Goal: Transaction & Acquisition: Purchase product/service

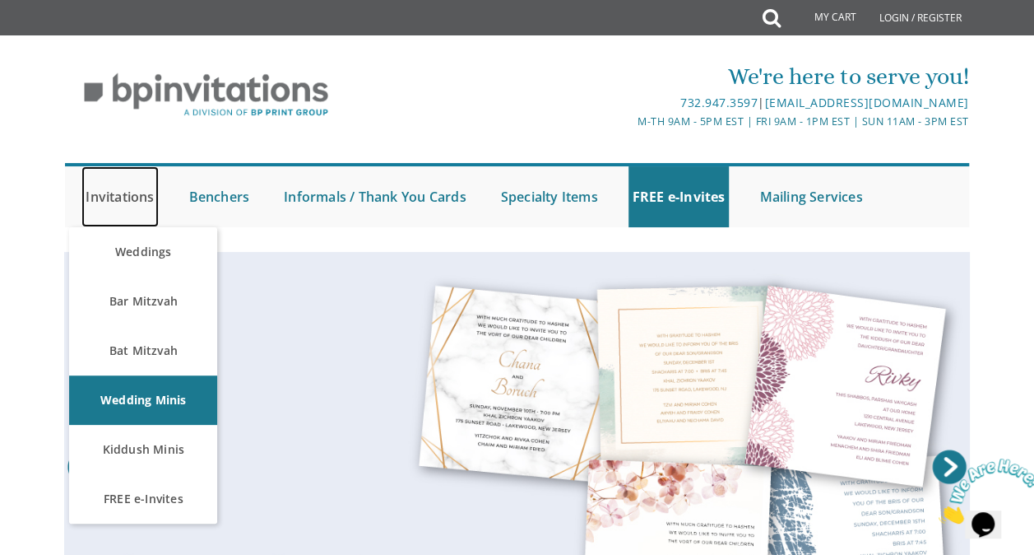
click at [130, 194] on link "Invitations" at bounding box center [119, 196] width 77 height 61
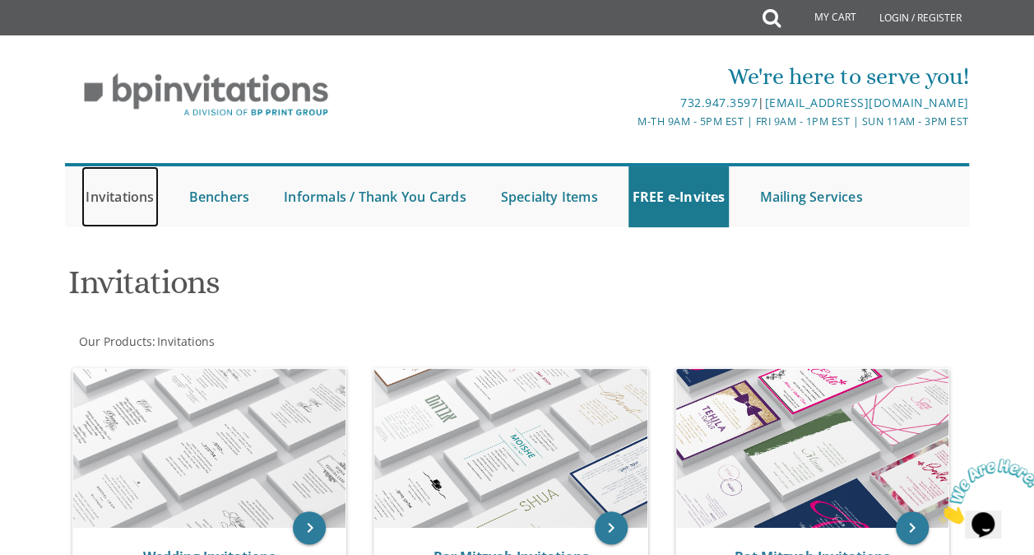
click at [114, 191] on link "Invitations" at bounding box center [119, 196] width 77 height 61
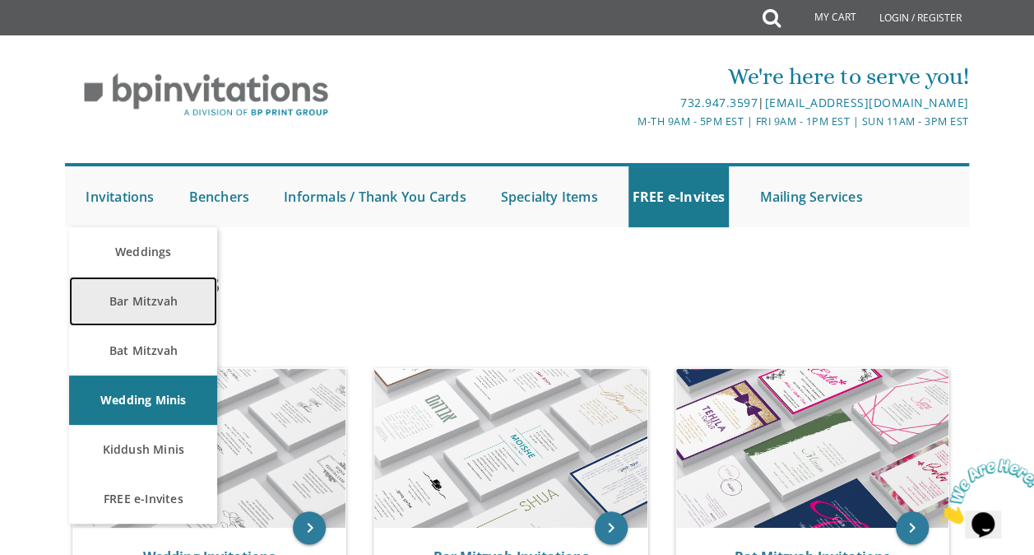
click at [118, 305] on link "Bar Mitzvah" at bounding box center [143, 300] width 148 height 49
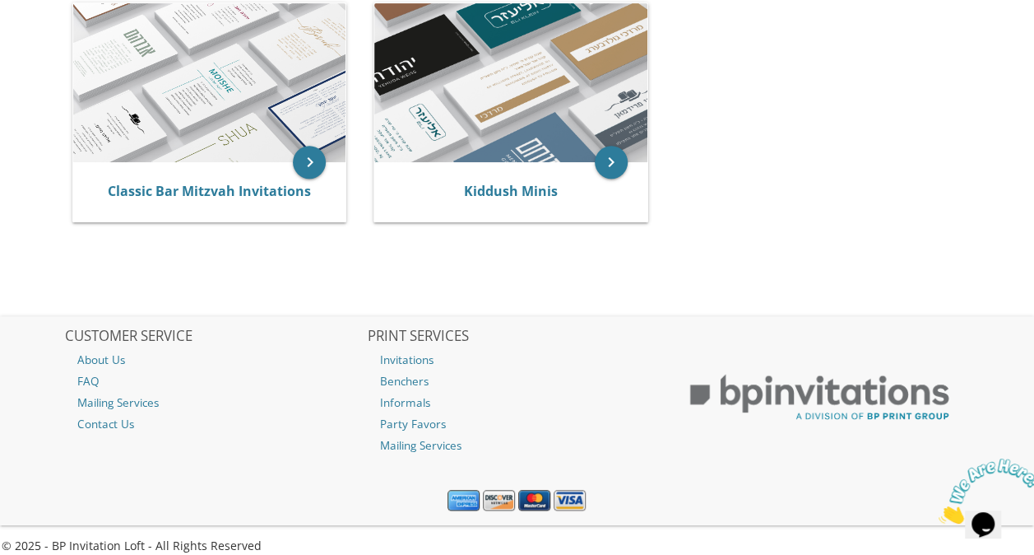
scroll to position [385, 0]
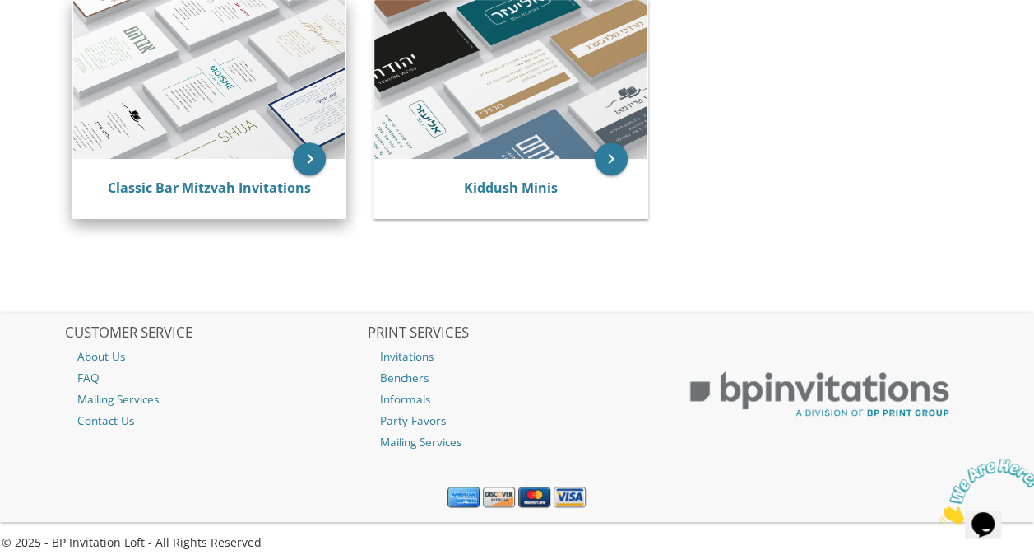
click at [290, 156] on img at bounding box center [209, 79] width 272 height 159
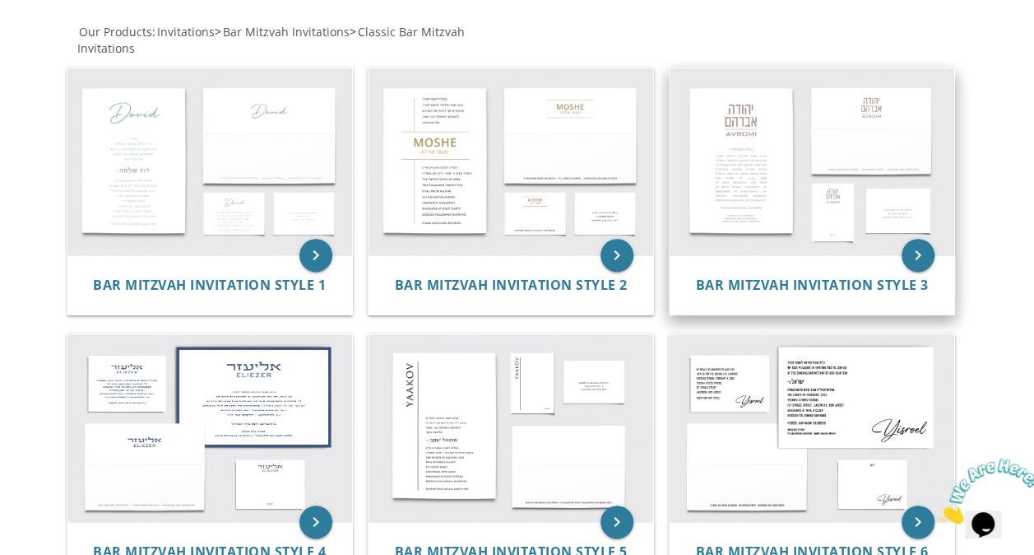
scroll to position [313, 0]
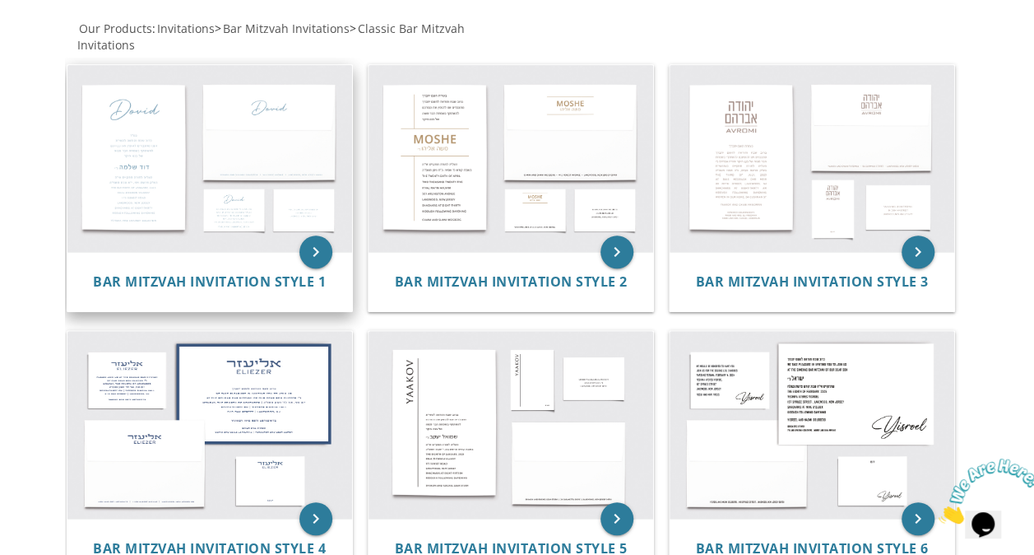
click at [239, 211] on img at bounding box center [209, 158] width 285 height 187
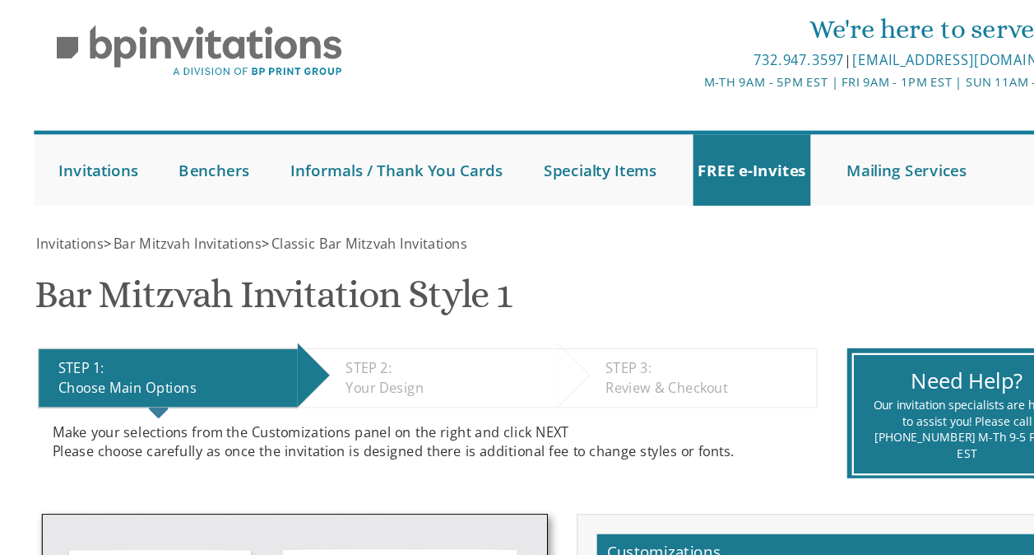
scroll to position [375, 0]
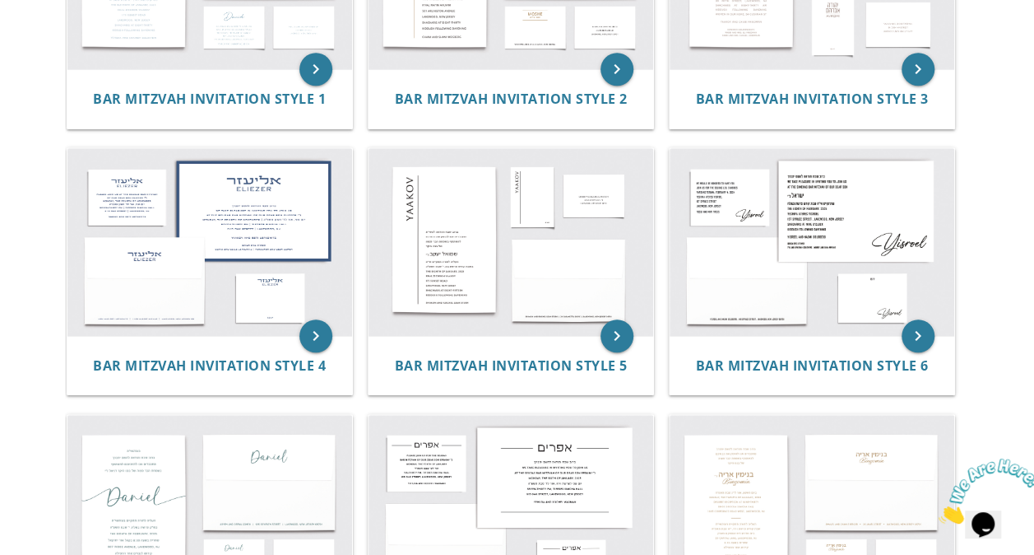
scroll to position [497, 0]
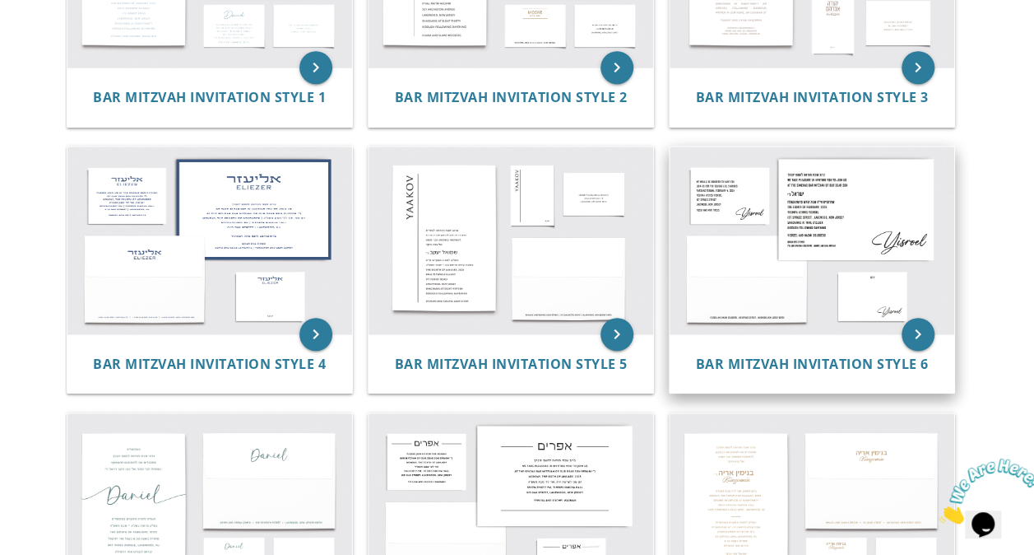
click at [718, 231] on img at bounding box center [812, 239] width 285 height 187
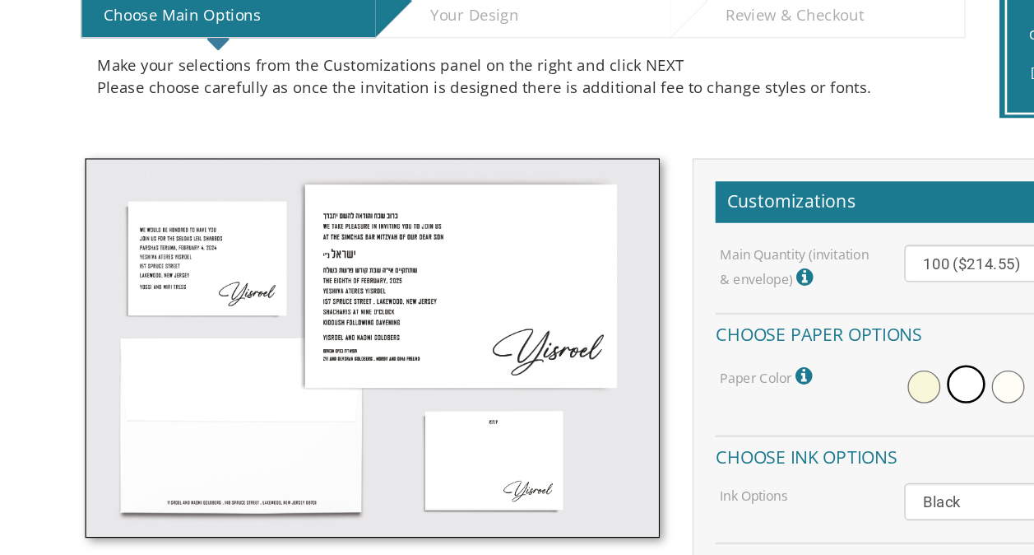
scroll to position [276, 0]
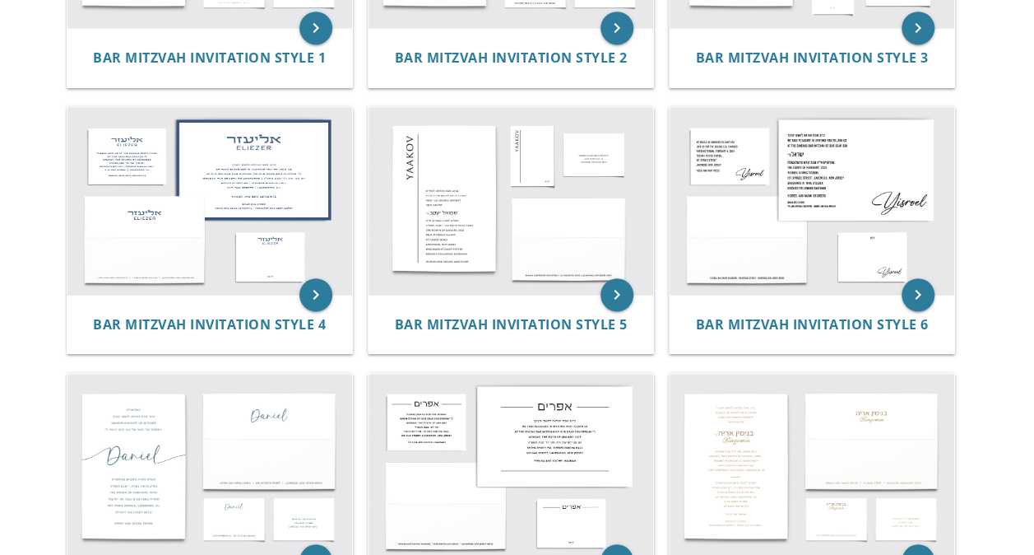
scroll to position [541, 0]
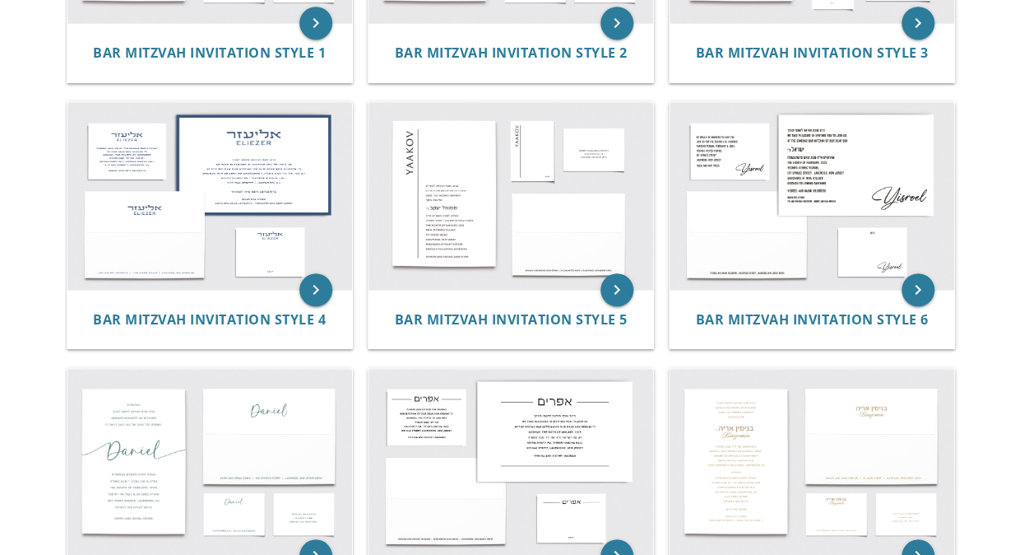
click at [146, 157] on img at bounding box center [209, 195] width 285 height 187
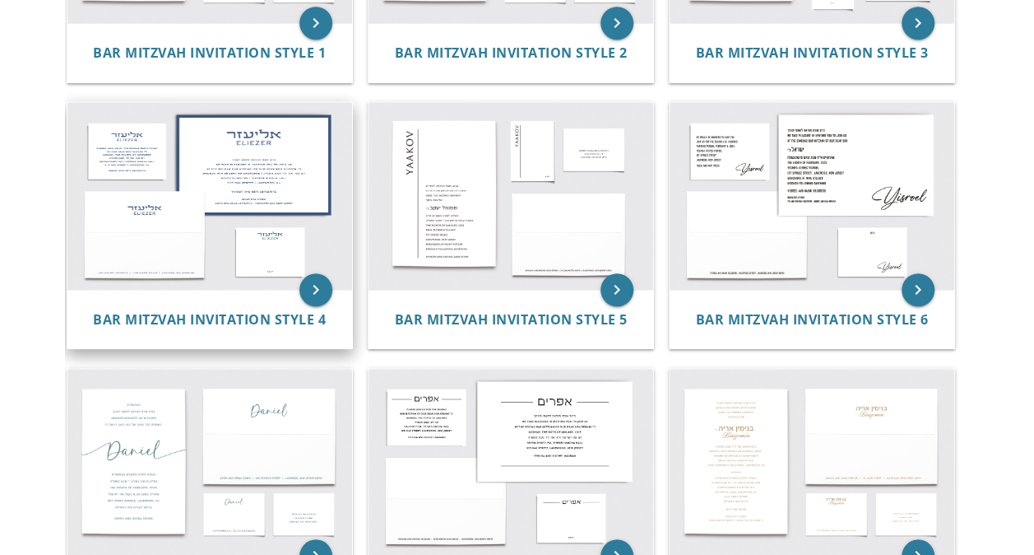
click at [203, 222] on img at bounding box center [209, 195] width 285 height 187
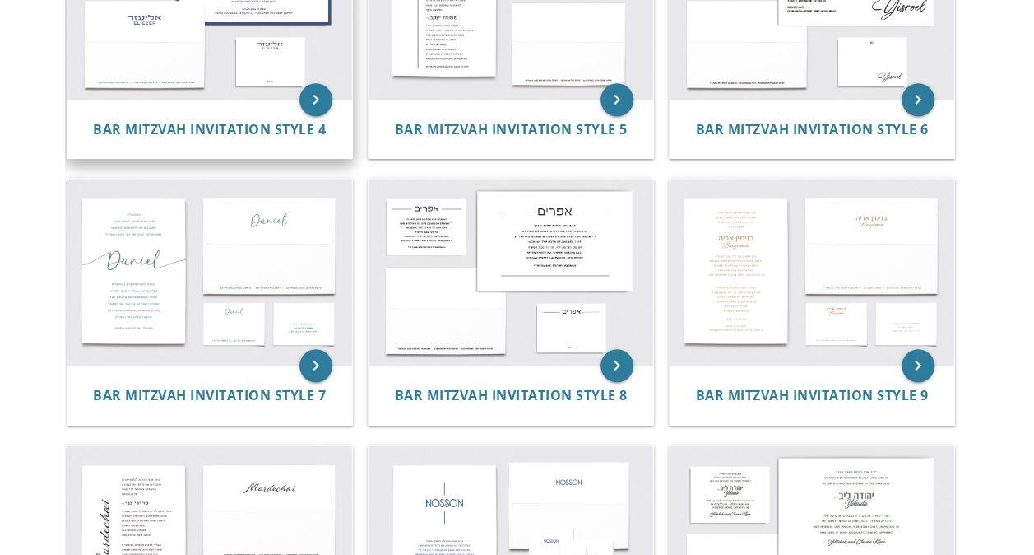
scroll to position [732, 0]
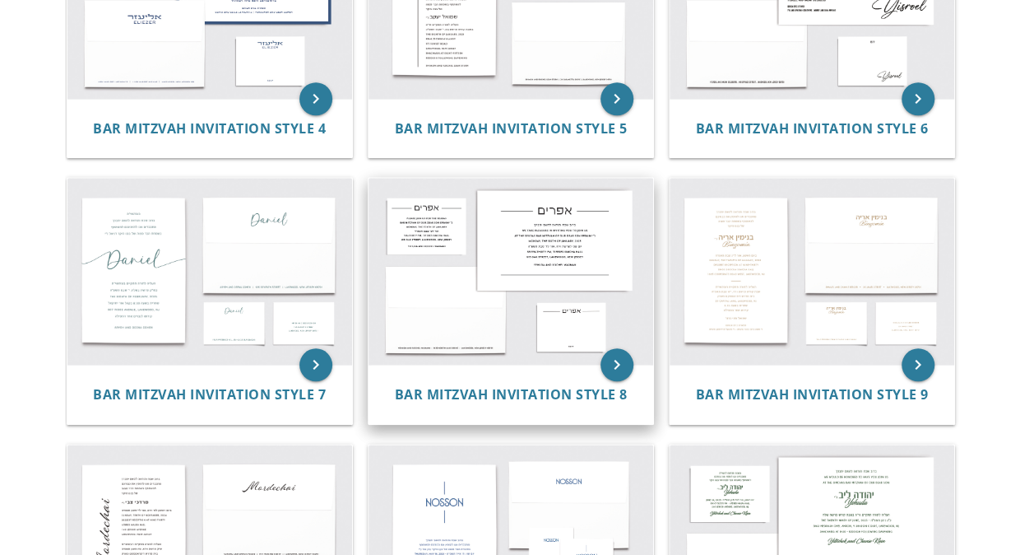
click at [468, 278] on img at bounding box center [511, 271] width 285 height 187
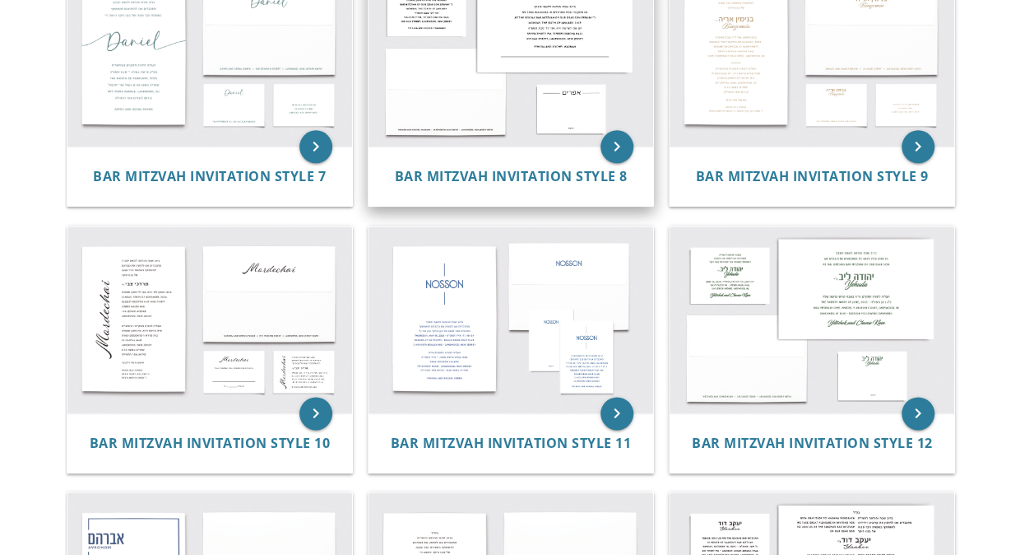
scroll to position [956, 0]
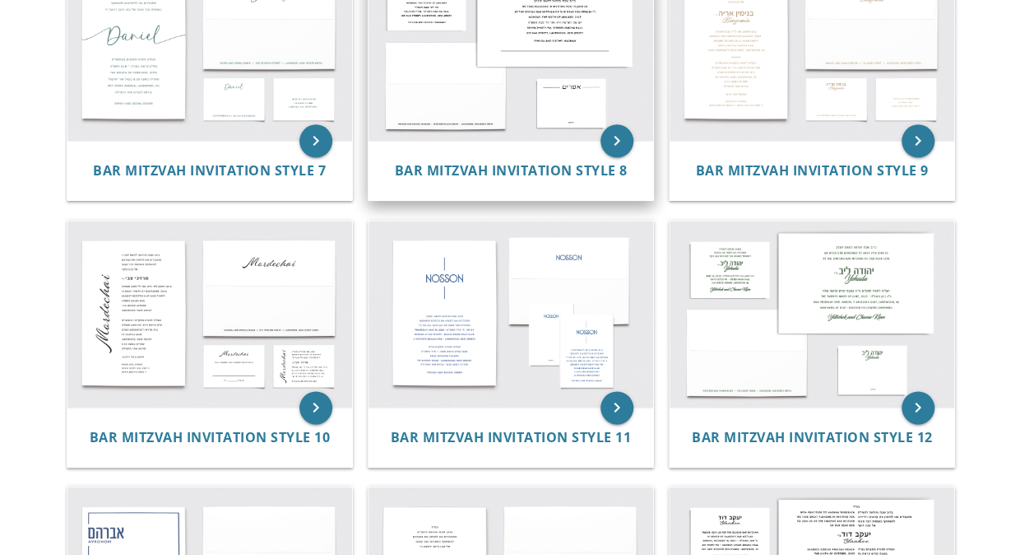
click at [262, 365] on img at bounding box center [209, 314] width 285 height 187
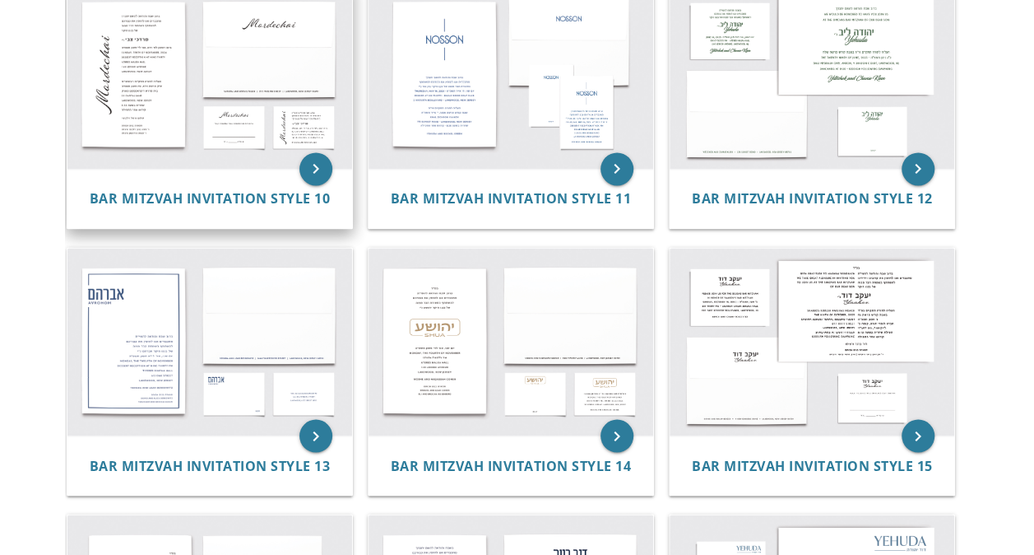
scroll to position [1197, 0]
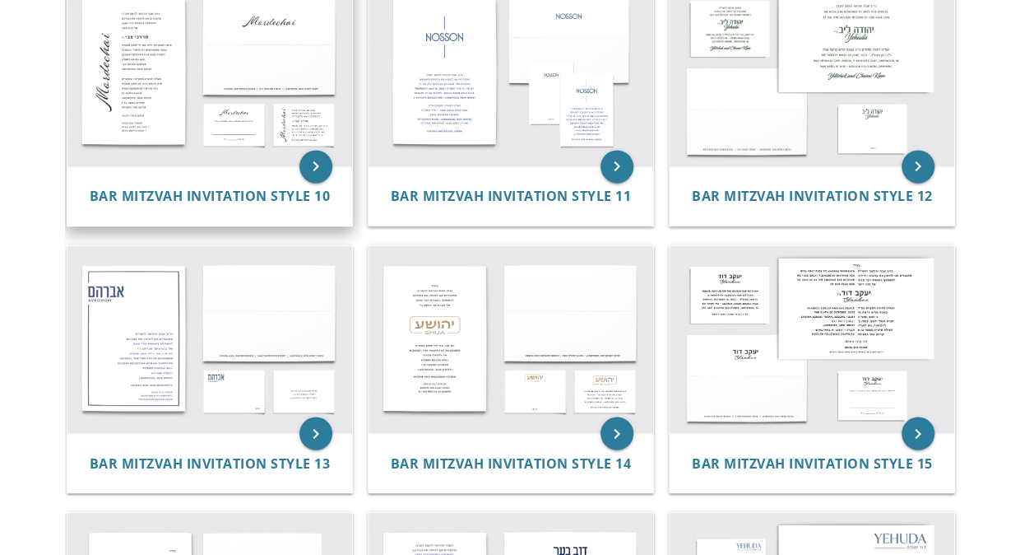
click at [536, 91] on img at bounding box center [511, 72] width 285 height 187
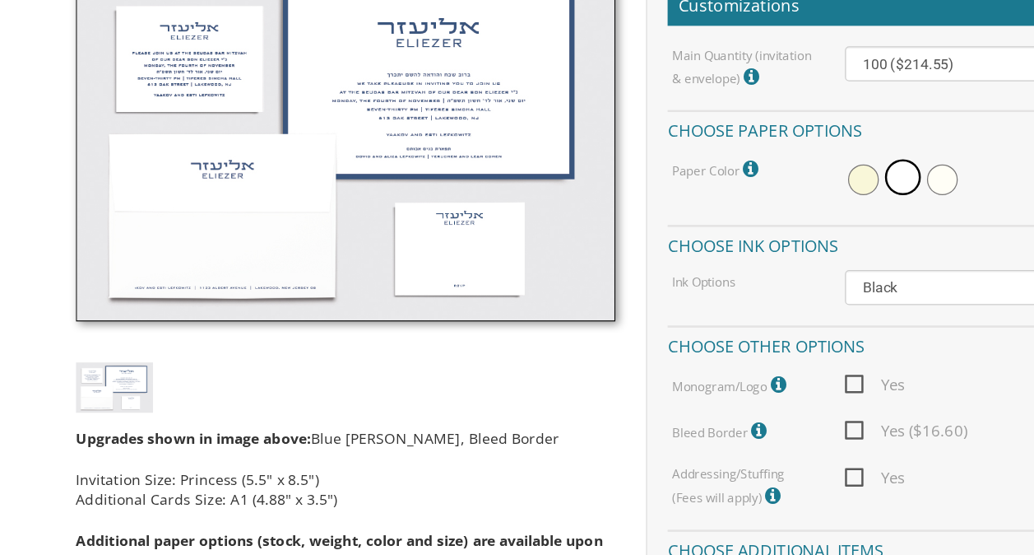
scroll to position [427, 0]
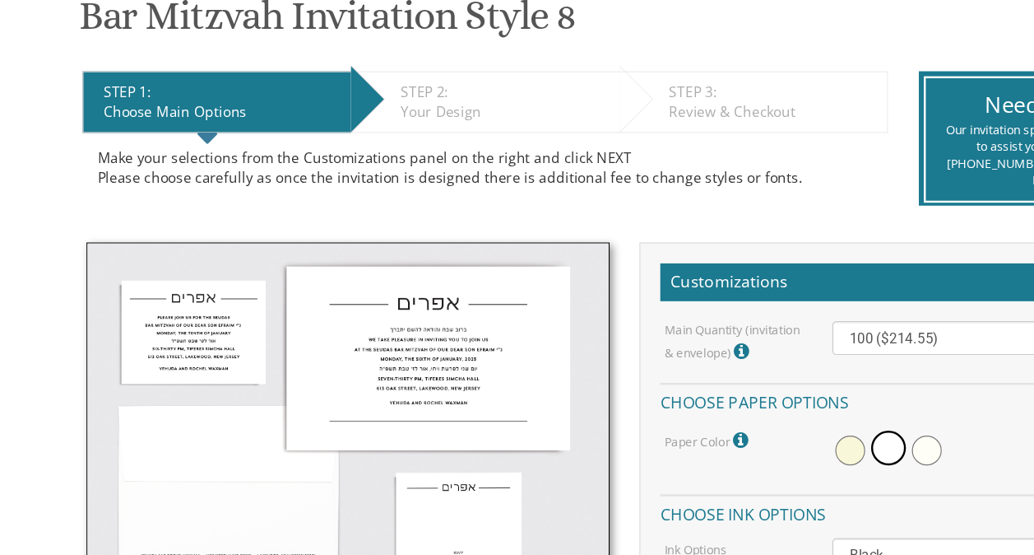
scroll to position [197, 0]
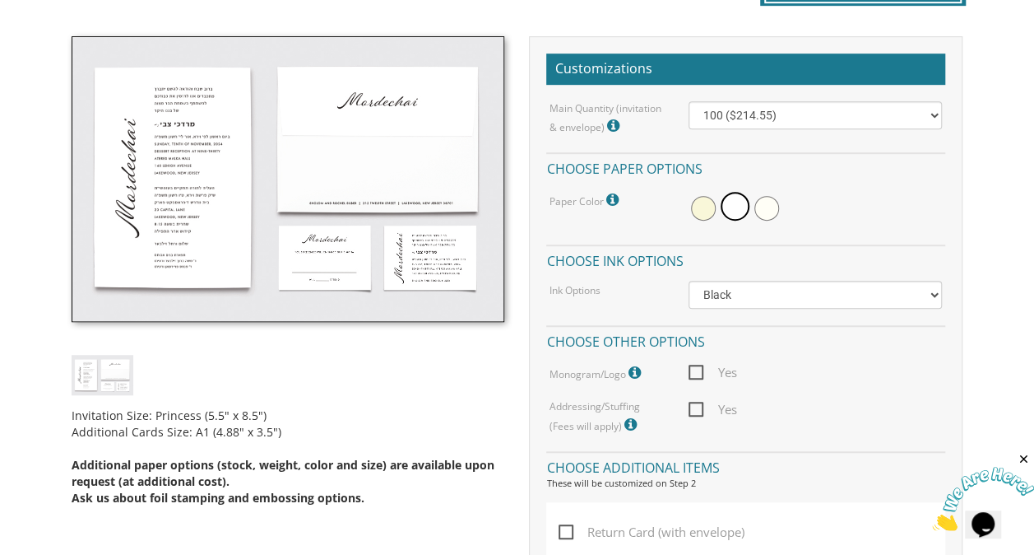
scroll to position [455, 0]
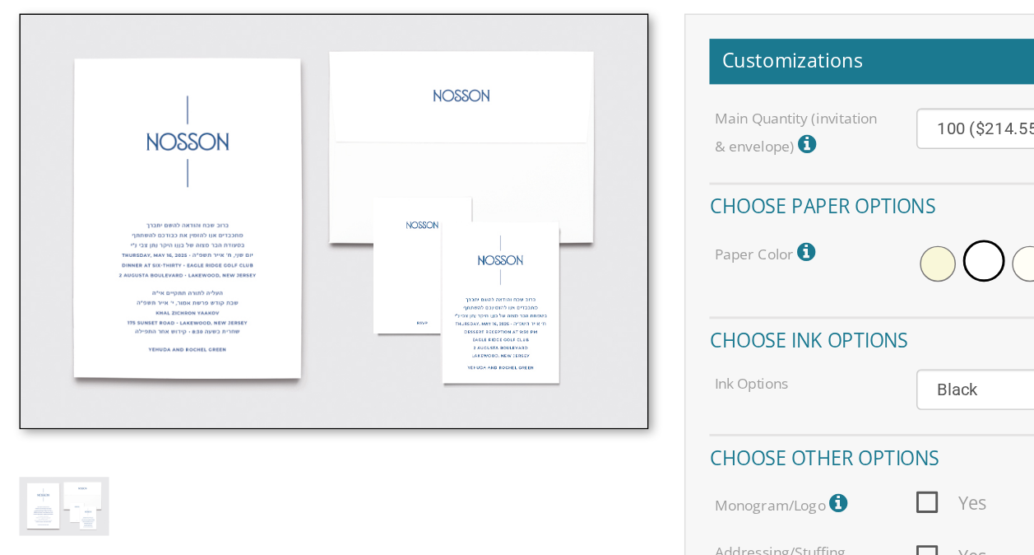
scroll to position [388, 0]
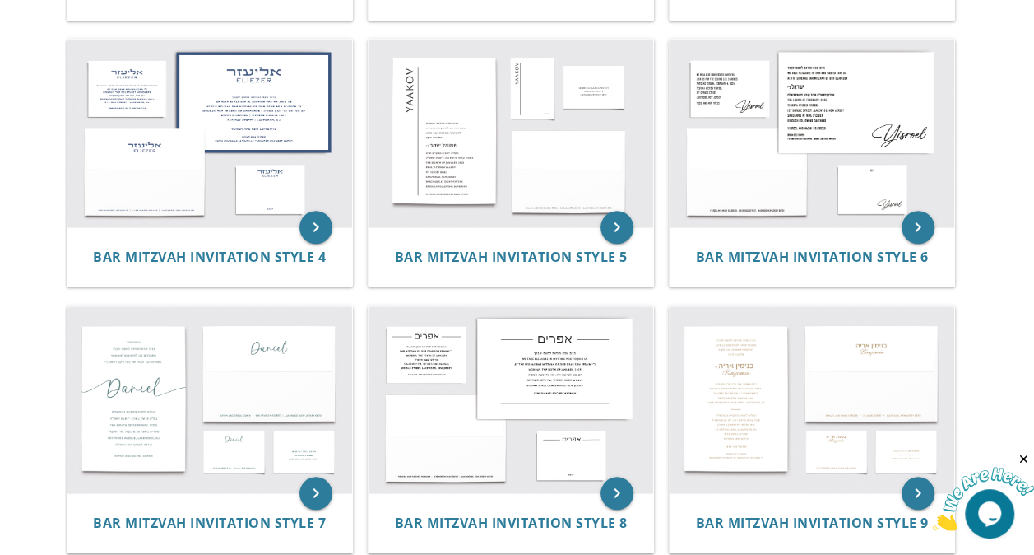
scroll to position [591, 0]
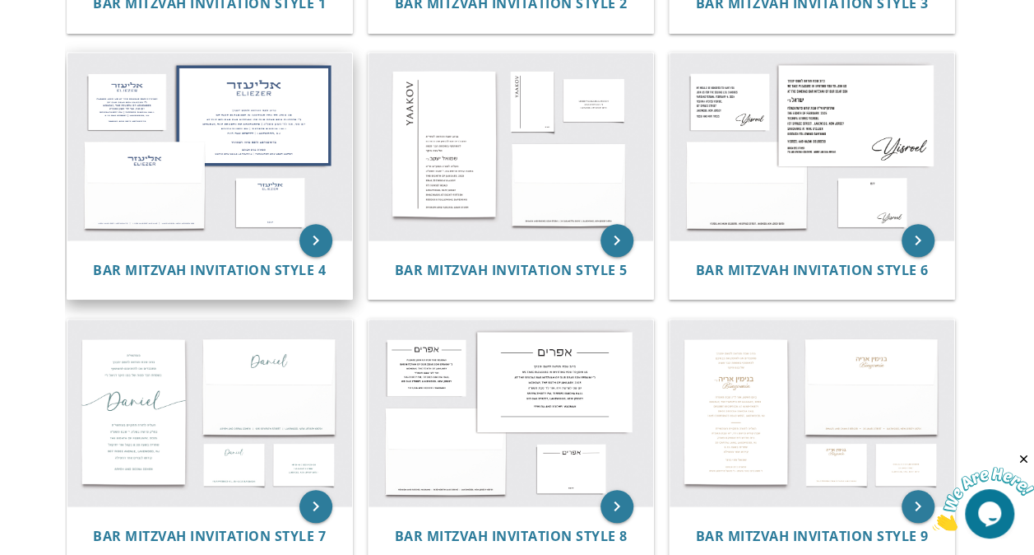
click at [117, 153] on img at bounding box center [209, 146] width 285 height 187
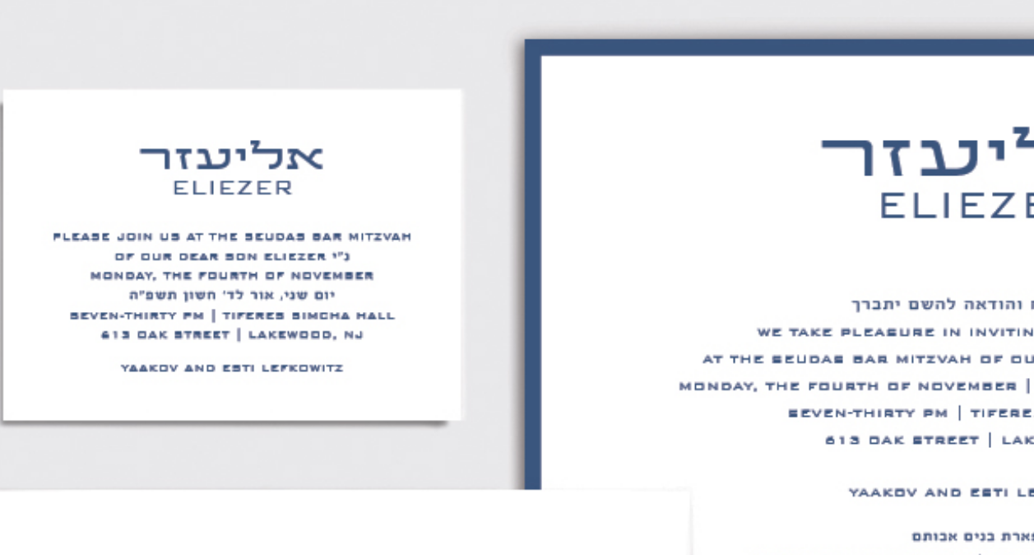
scroll to position [313, 0]
